Goal: Find specific page/section: Find specific page/section

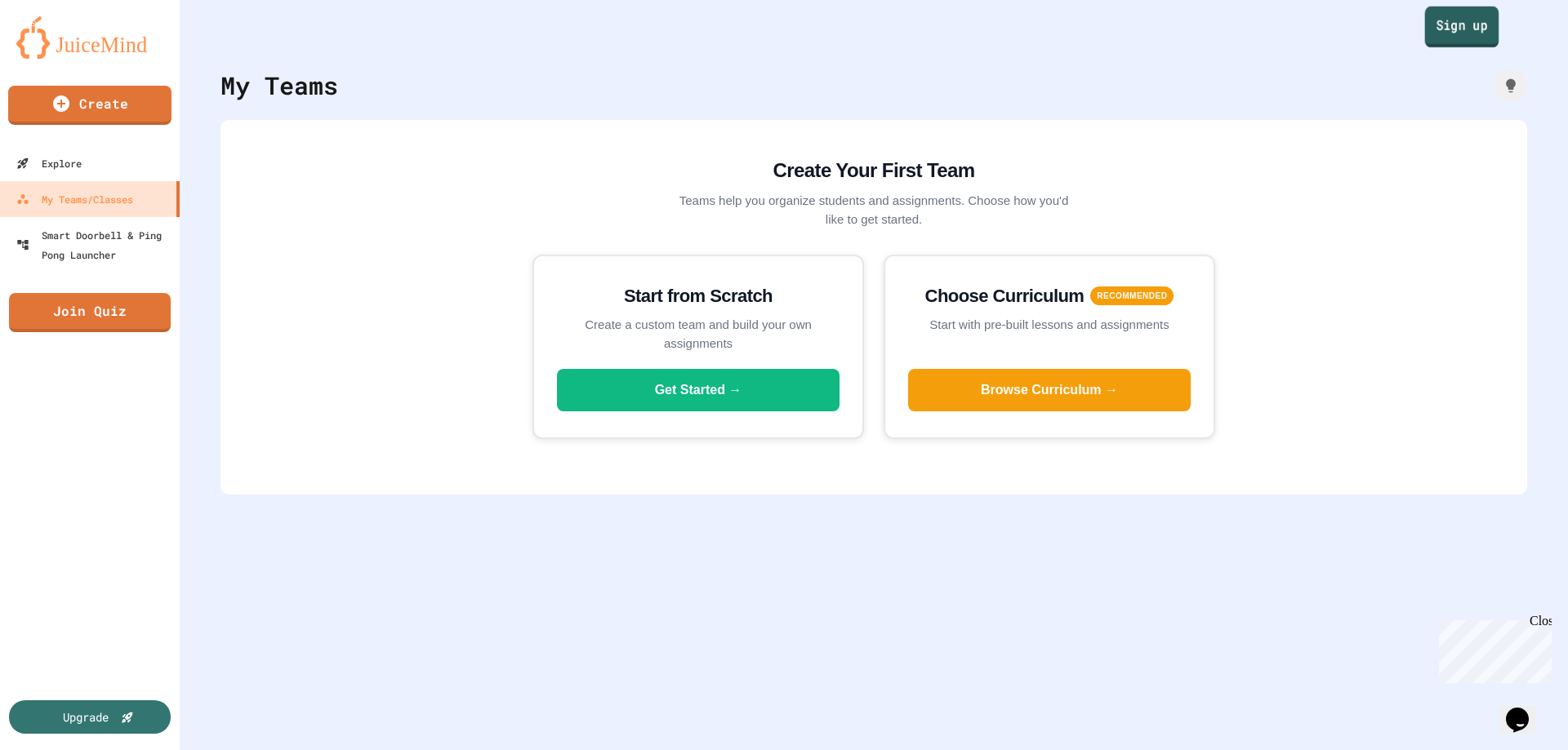
click at [1426, 36] on link "Sign up" at bounding box center [1462, 27] width 74 height 41
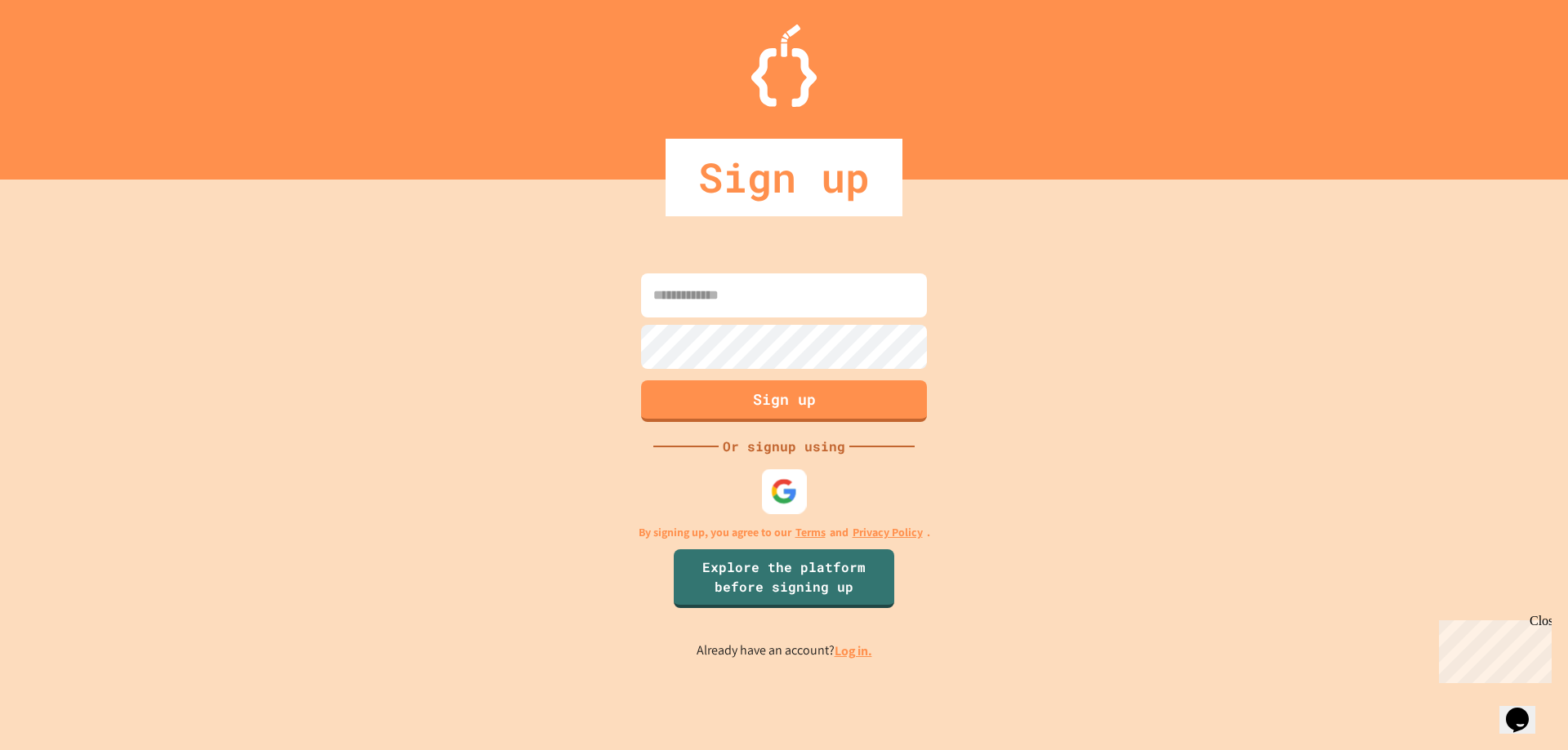
click at [775, 488] on img at bounding box center [784, 491] width 27 height 27
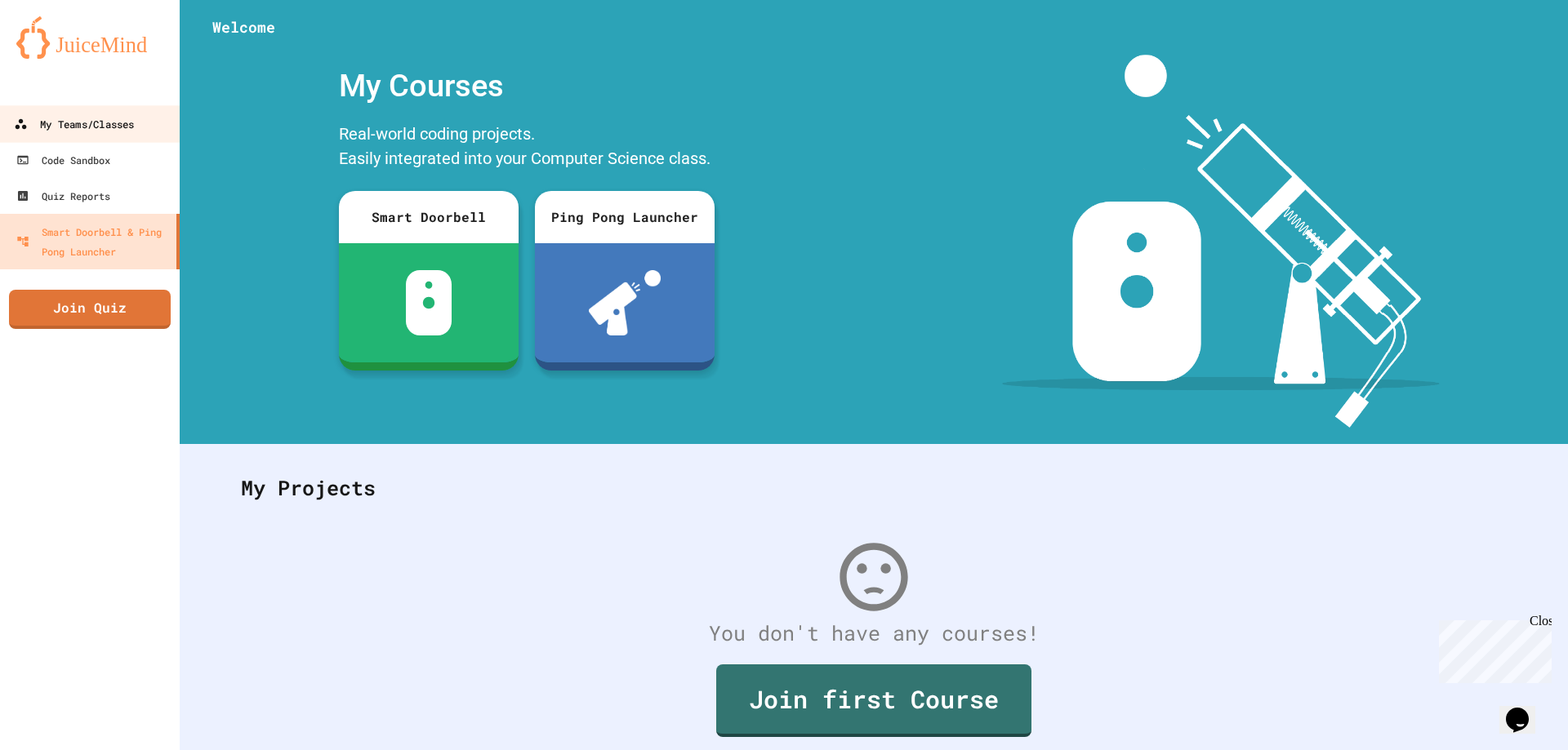
click at [85, 119] on div "My Teams/Classes" at bounding box center [73, 124] width 120 height 20
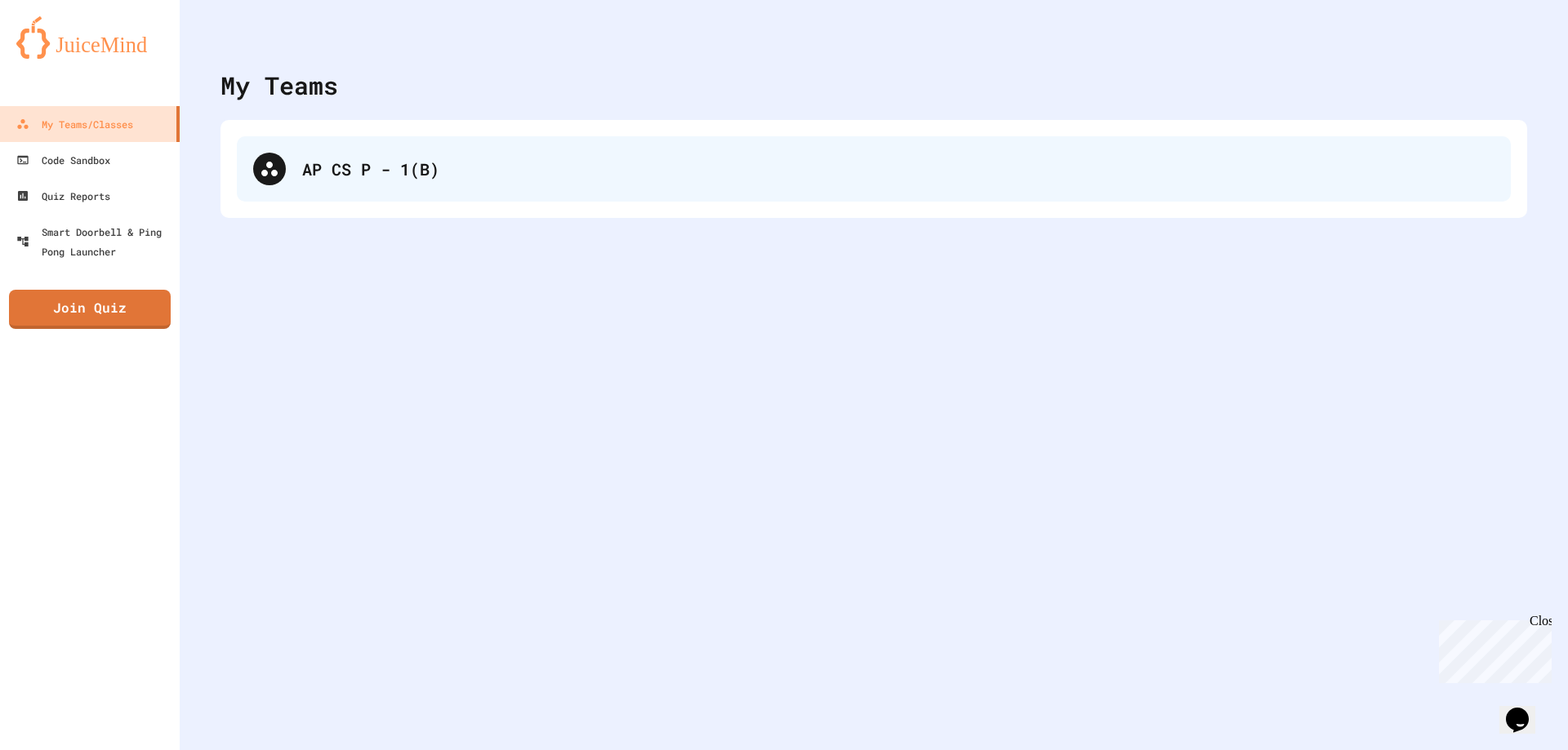
click at [372, 159] on div "AP CS P - 1(B)" at bounding box center [899, 169] width 1192 height 25
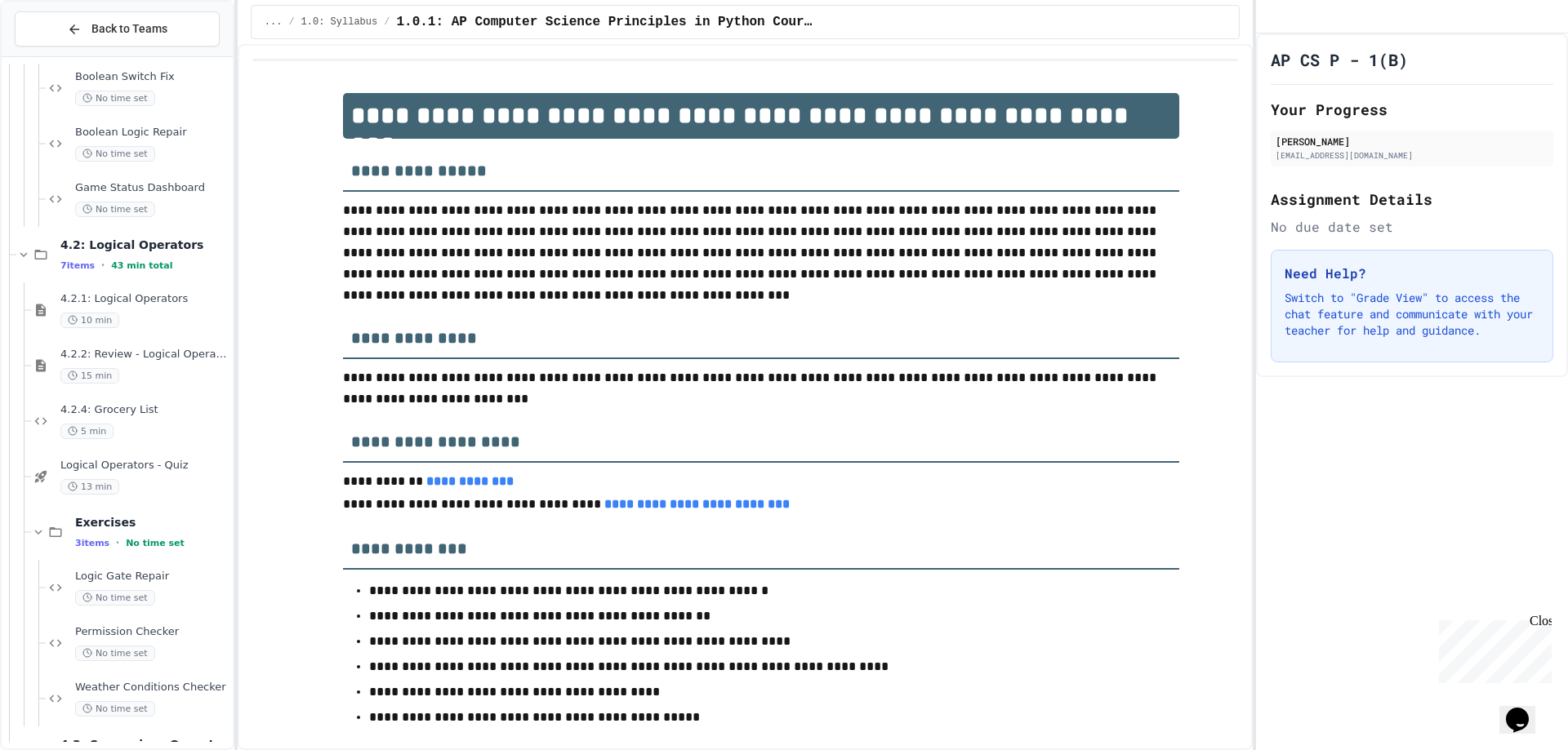
scroll to position [6889, 0]
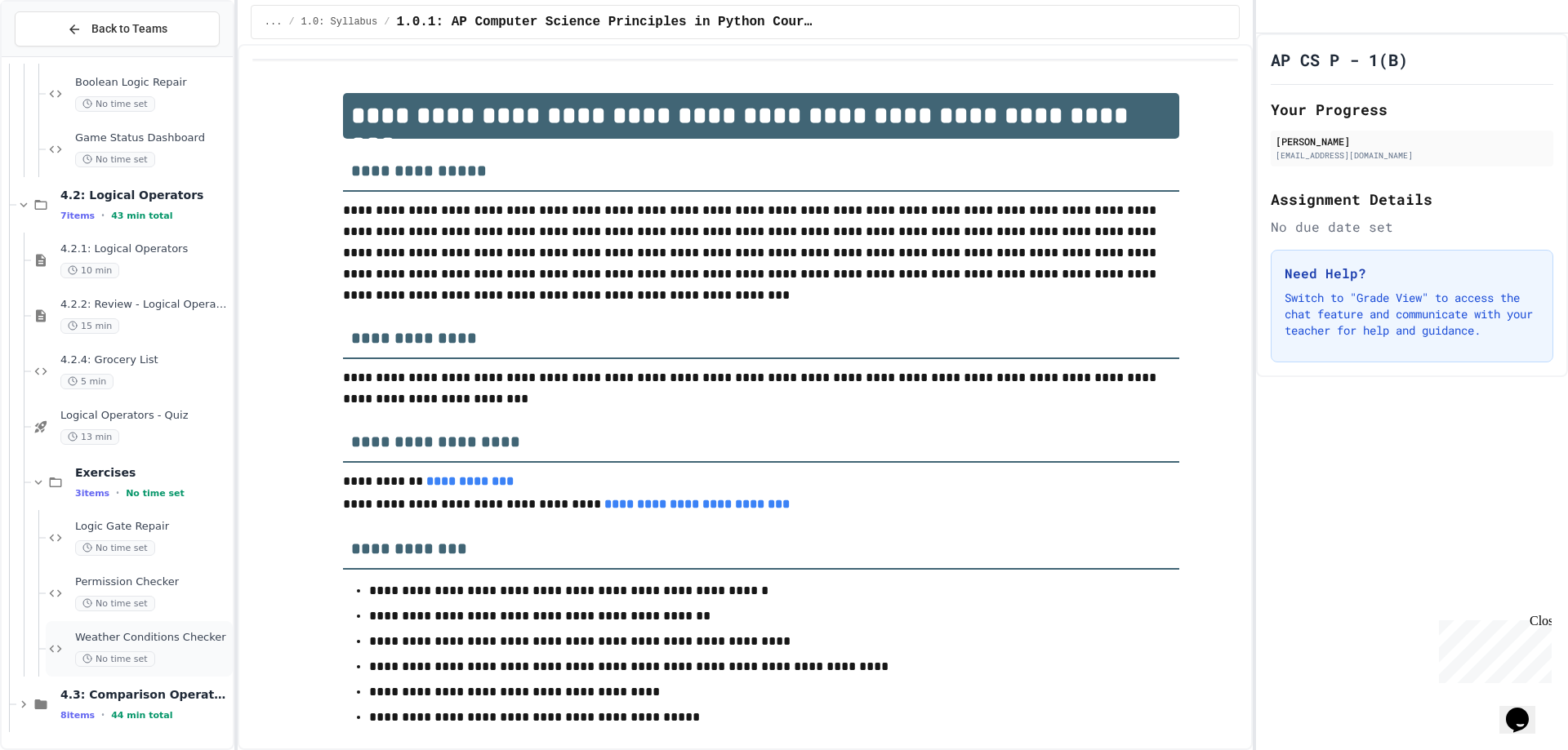
click at [135, 630] on div "Weather Conditions Checker No time set" at bounding box center [140, 649] width 187 height 55
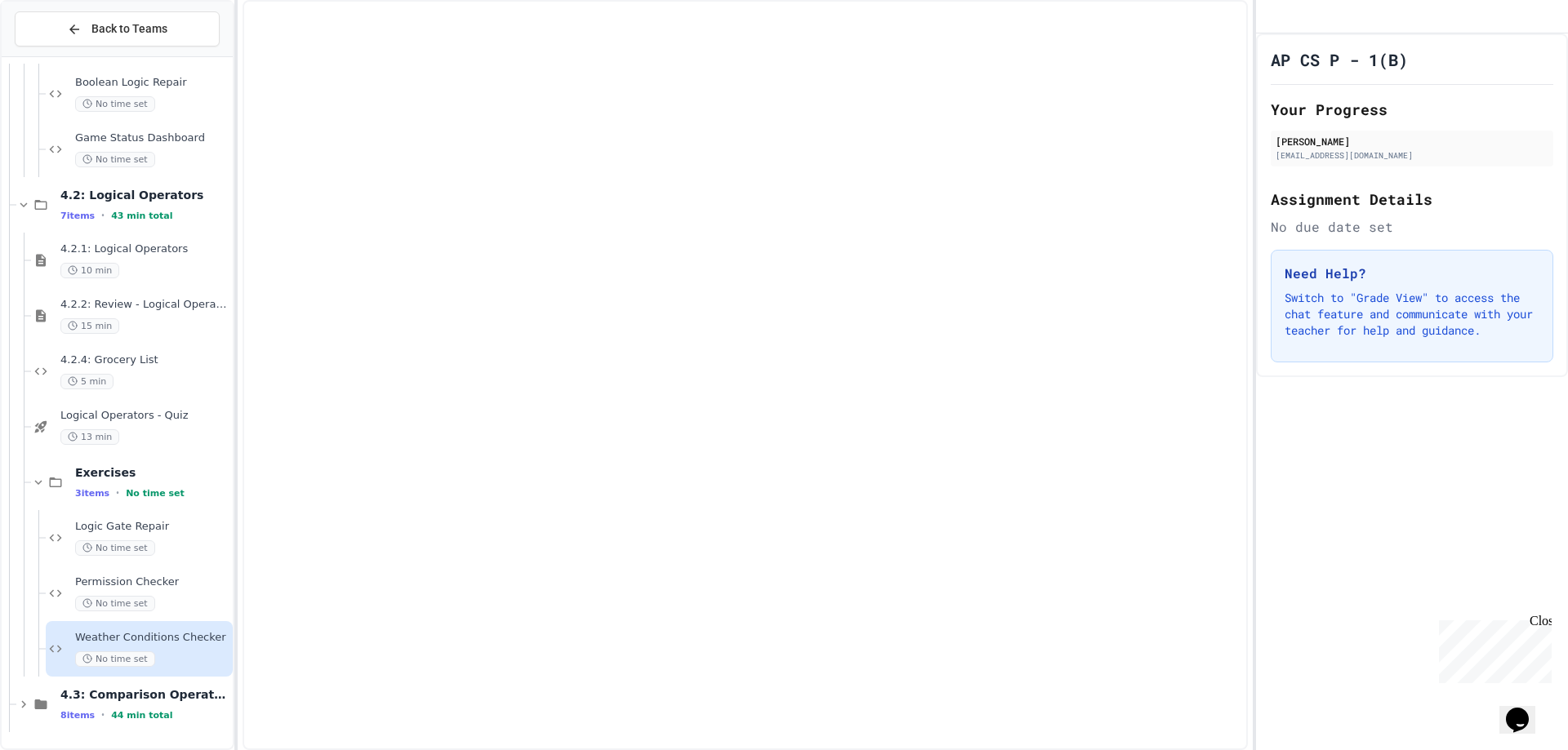
scroll to position [6869, 0]
